Goal: Use online tool/utility: Utilize a website feature to perform a specific function

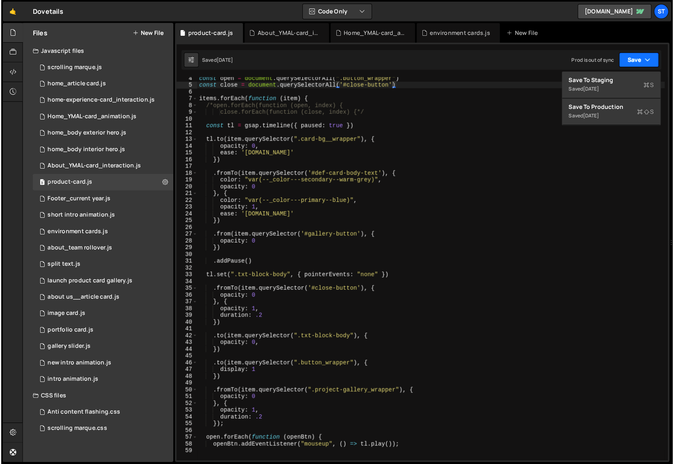
scroll to position [29, 0]
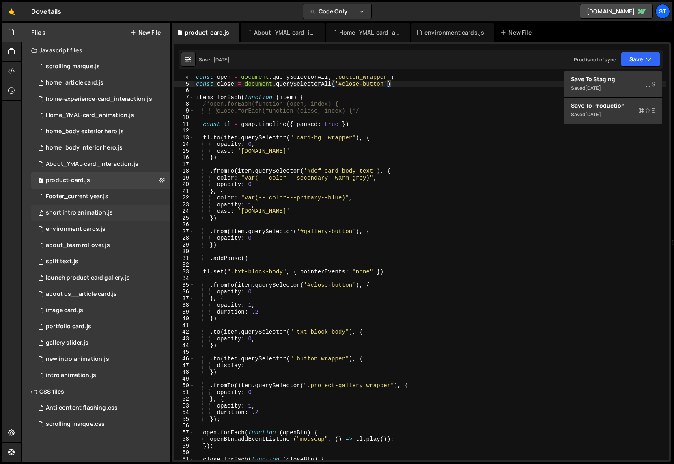
click at [67, 215] on div "short intro animation.js" at bounding box center [79, 212] width 67 height 7
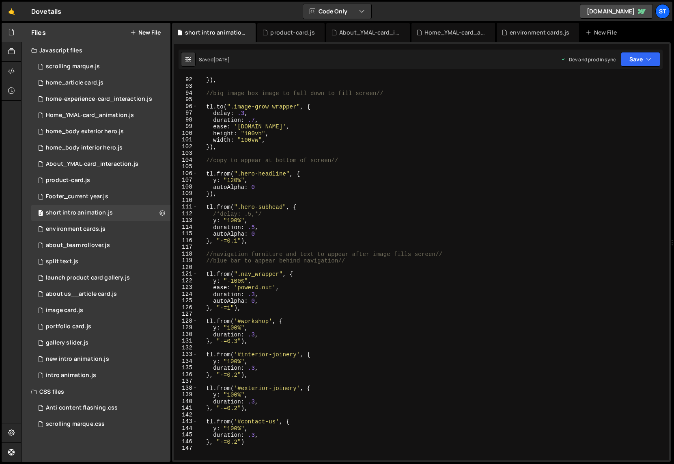
scroll to position [556, 0]
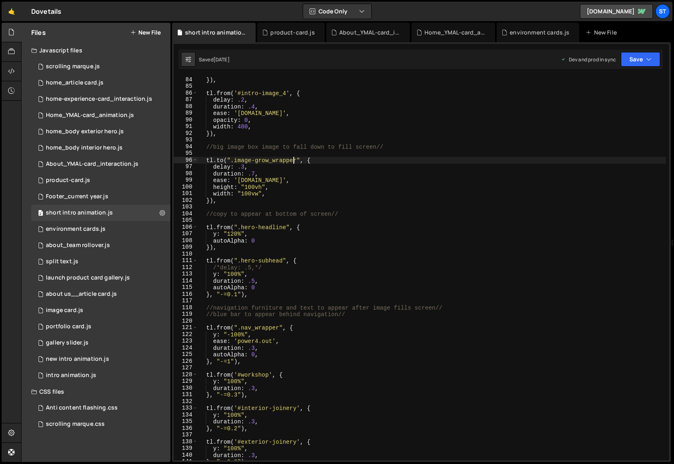
click at [292, 159] on div "}) , tl . from ( '#intro-image_4' , { delay : .2 , duration : .4 , ease : '[DOM…" at bounding box center [432, 274] width 469 height 397
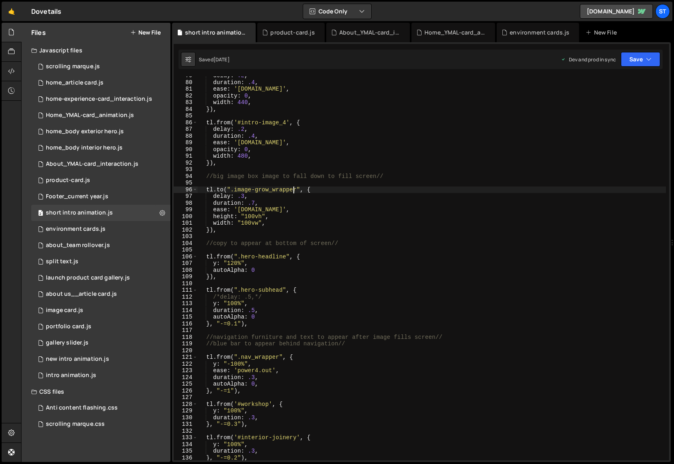
scroll to position [519, 0]
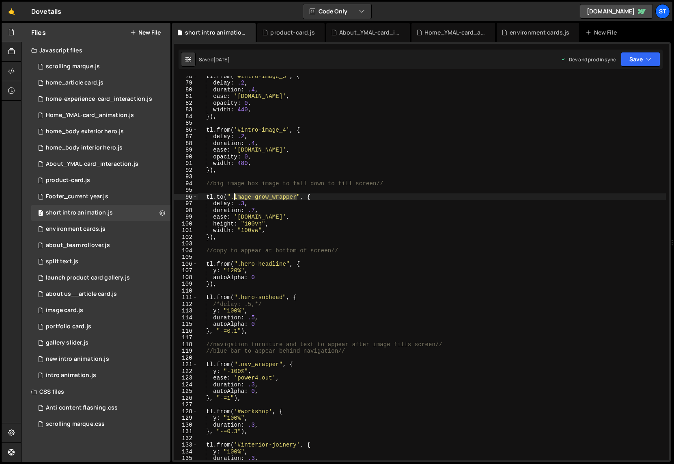
drag, startPoint x: 296, startPoint y: 198, endPoint x: 235, endPoint y: 194, distance: 61.4
click at [235, 194] on div "tl . from ( '#intro-image_3' , { delay : .2 , duration : .4 , ease : '[DOMAIN_N…" at bounding box center [432, 271] width 469 height 397
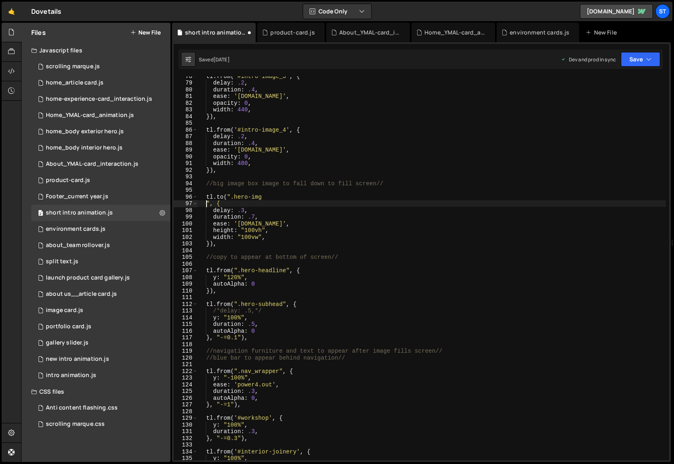
scroll to position [0, 0]
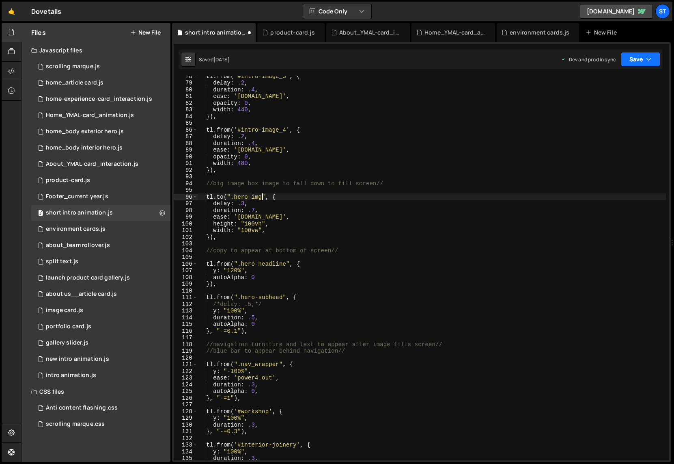
type textarea "[DOMAIN_NAME](".hero-img", {"
click at [485, 63] on button "Save" at bounding box center [640, 59] width 39 height 15
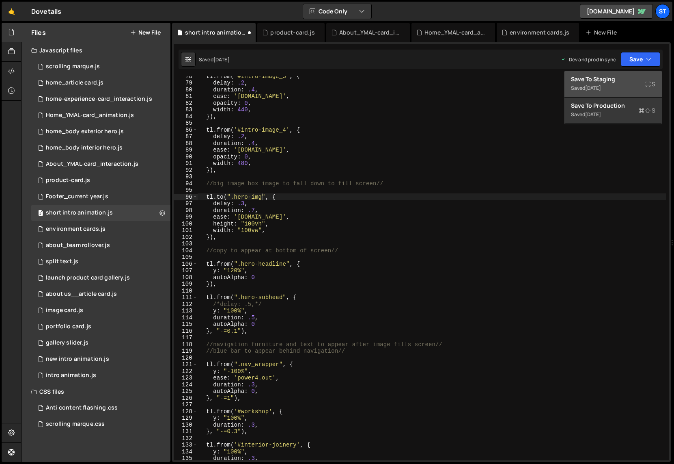
click at [485, 78] on div "Save to Staging S" at bounding box center [613, 79] width 84 height 8
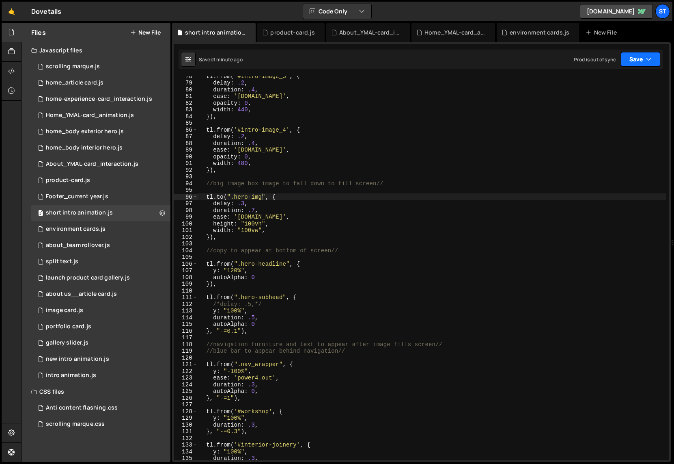
click at [485, 58] on button "Save" at bounding box center [640, 59] width 39 height 15
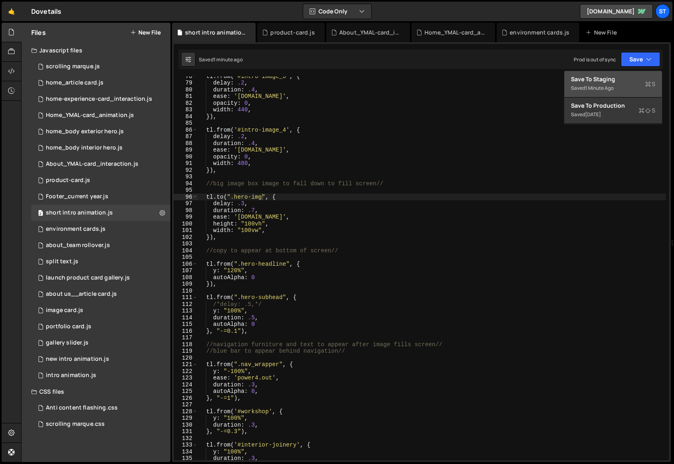
click at [485, 85] on div "1 minute ago" at bounding box center [599, 87] width 28 height 7
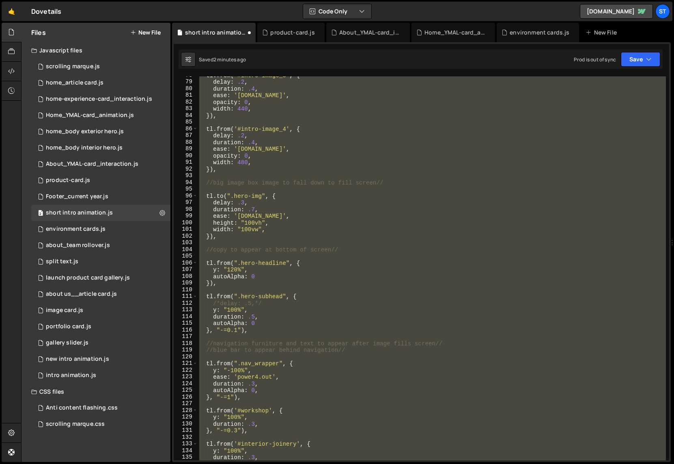
scroll to position [446, 0]
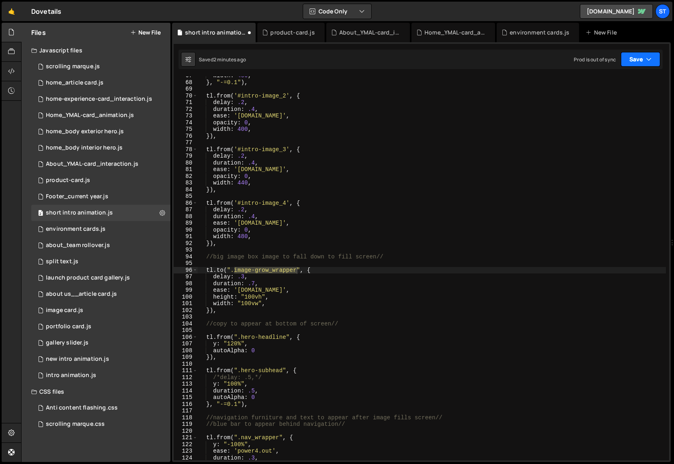
click at [485, 59] on icon "button" at bounding box center [649, 59] width 6 height 8
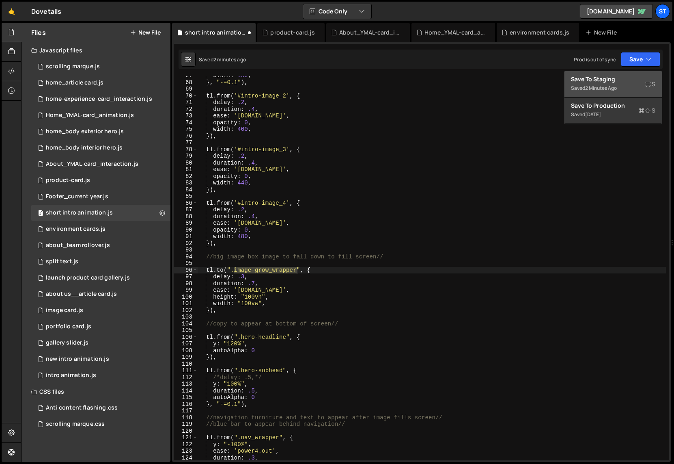
click at [485, 86] on div "2 minutes ago" at bounding box center [601, 87] width 32 height 7
